Goal: Navigation & Orientation: Understand site structure

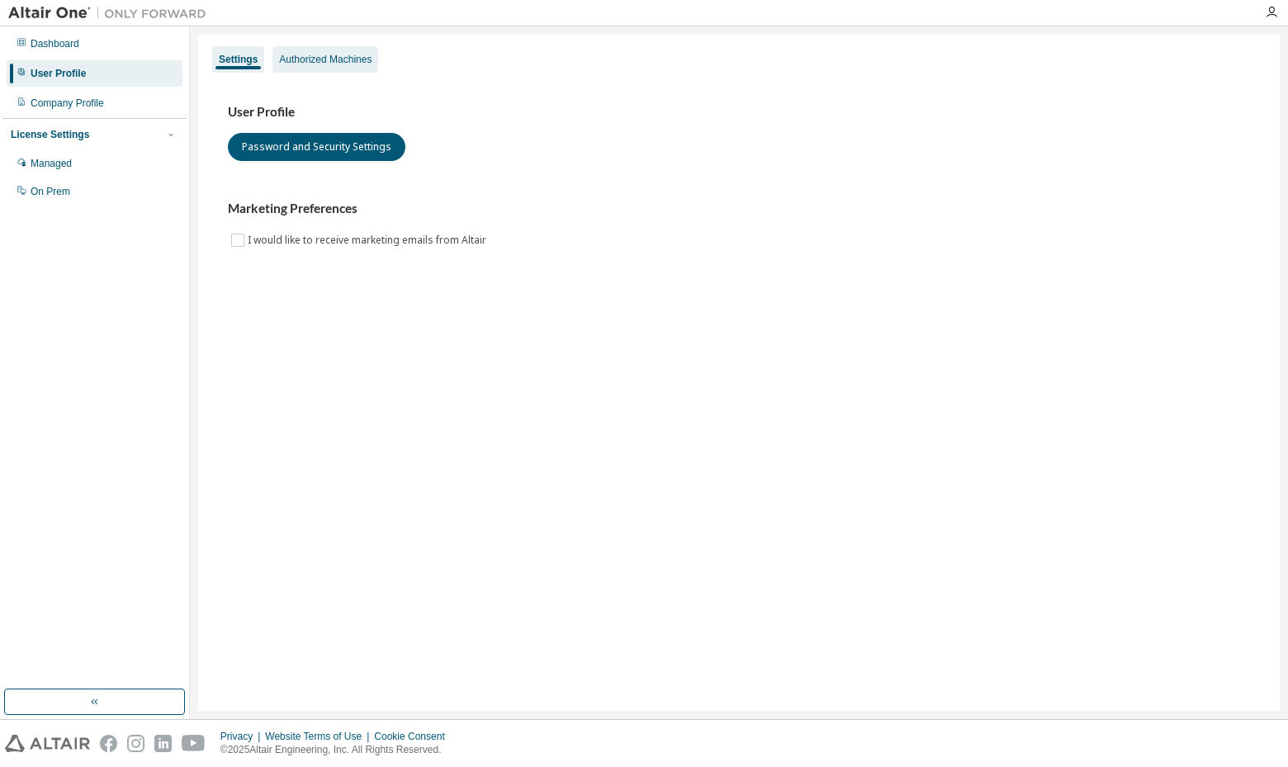
click at [353, 62] on div "Authorized Machines" at bounding box center [325, 59] width 92 height 13
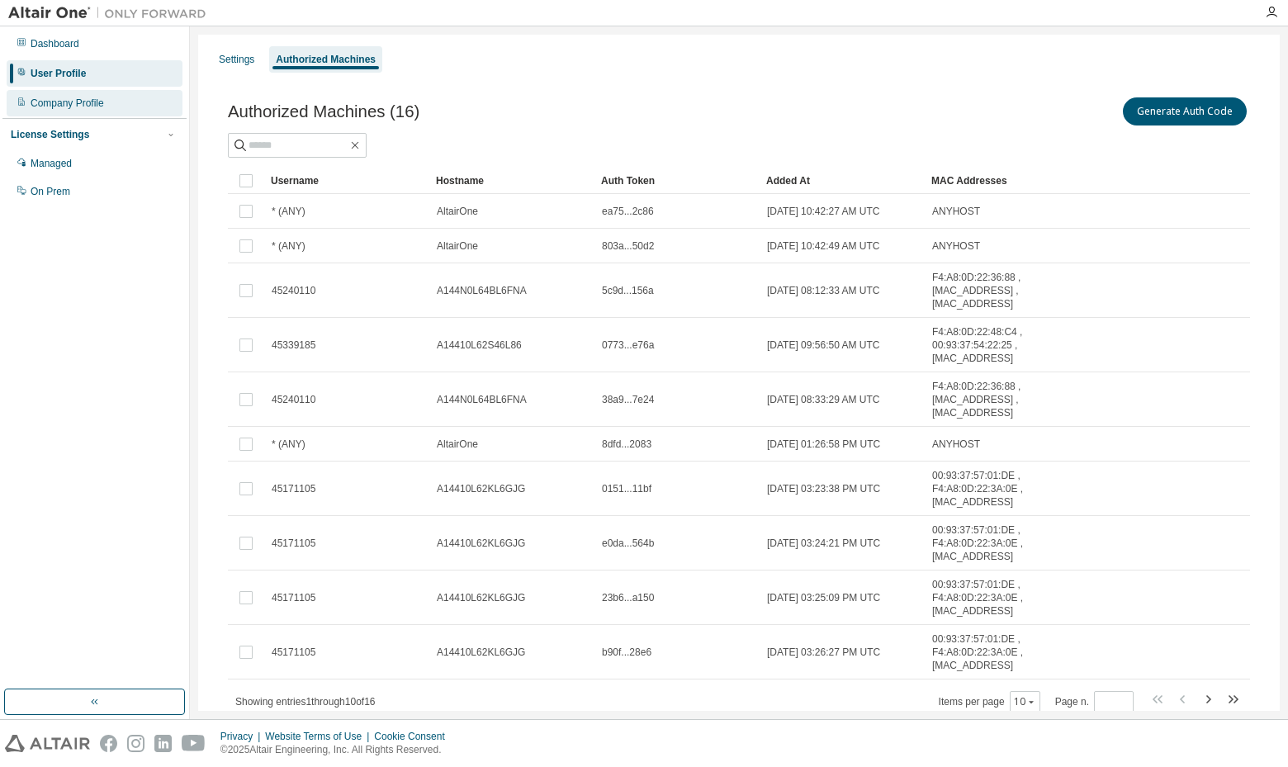
click at [78, 108] on div "Company Profile" at bounding box center [67, 103] width 73 height 13
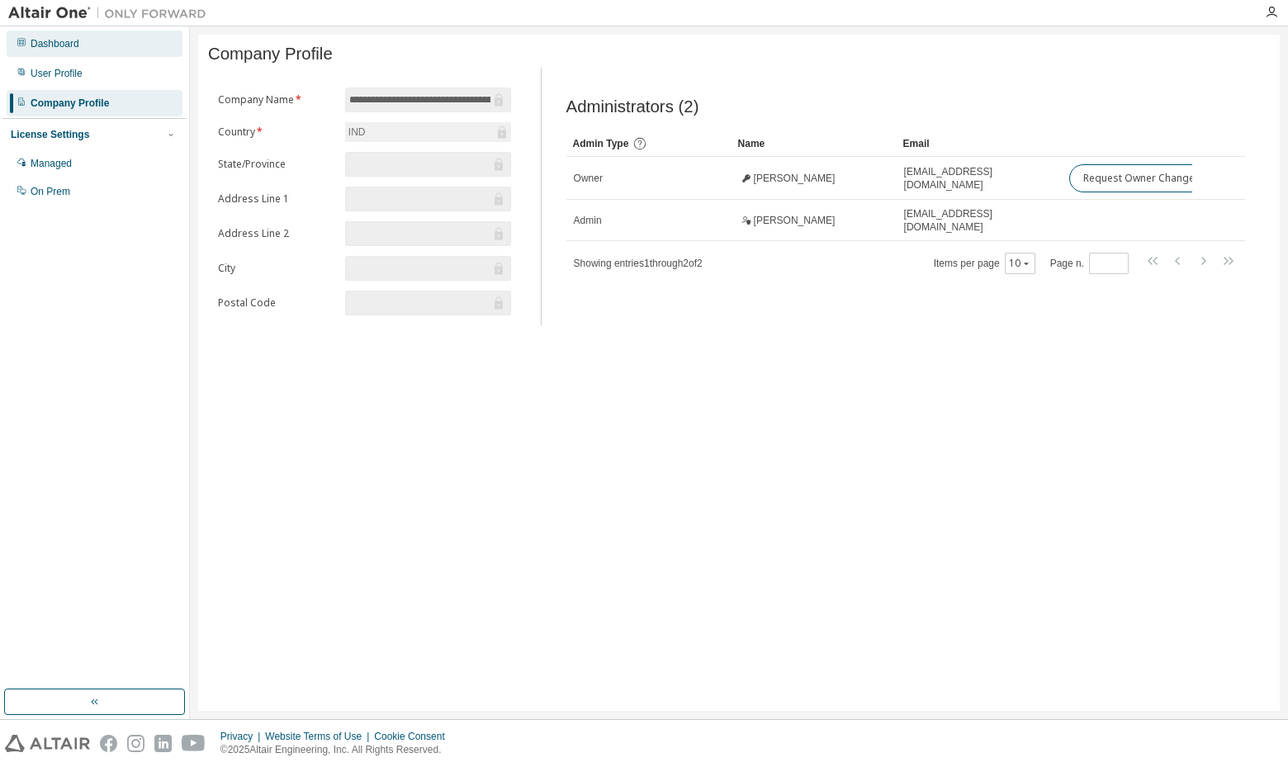
click at [56, 35] on div "Dashboard" at bounding box center [95, 44] width 176 height 26
